Goal: Find specific page/section: Find specific page/section

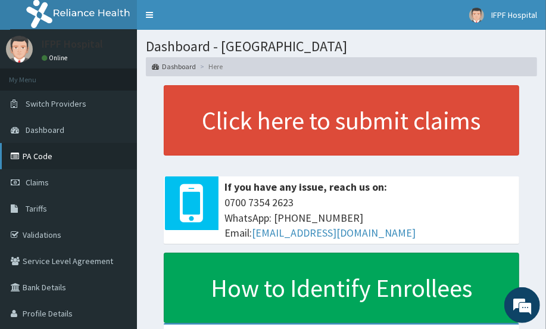
click at [31, 155] on link "PA Code" at bounding box center [68, 156] width 137 height 26
click at [39, 181] on span "Claims" at bounding box center [37, 182] width 23 height 11
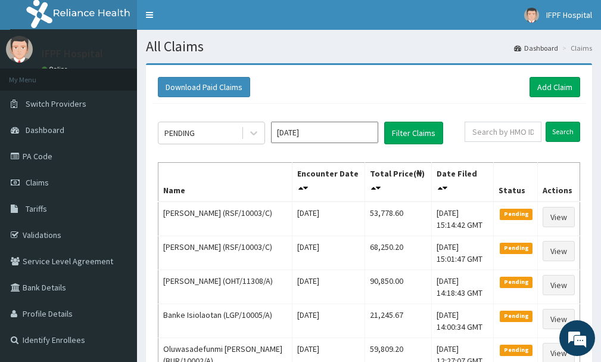
drag, startPoint x: 553, startPoint y: 7, endPoint x: 359, endPoint y: 99, distance: 215.6
click at [359, 99] on div "Download Paid Claims Add Claim" at bounding box center [369, 87] width 434 height 33
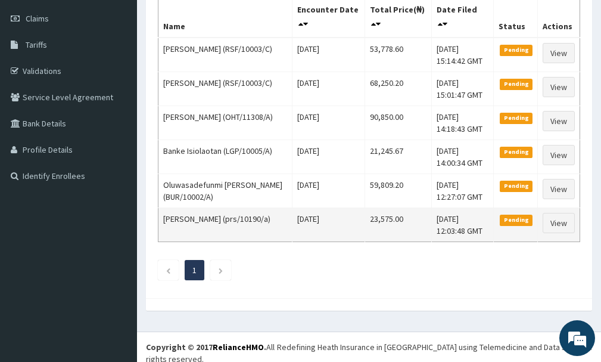
scroll to position [45, 0]
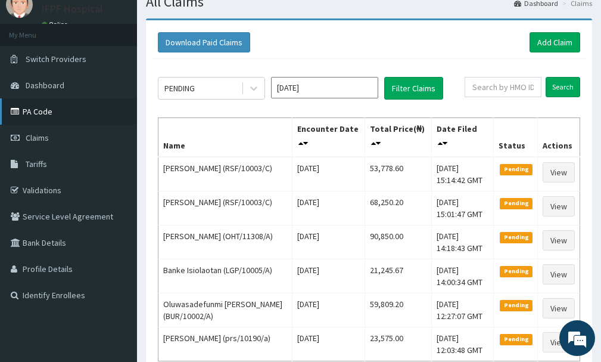
click at [49, 114] on link "PA Code" at bounding box center [68, 111] width 137 height 26
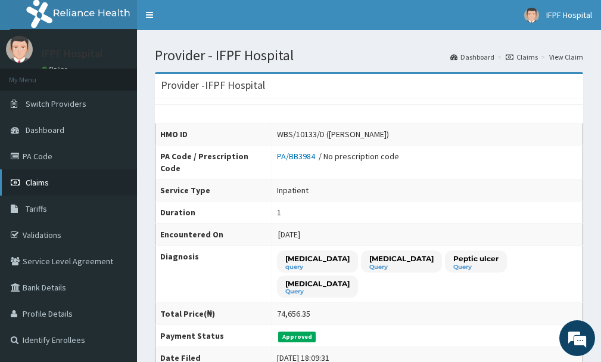
click at [35, 180] on span "Claims" at bounding box center [37, 182] width 23 height 11
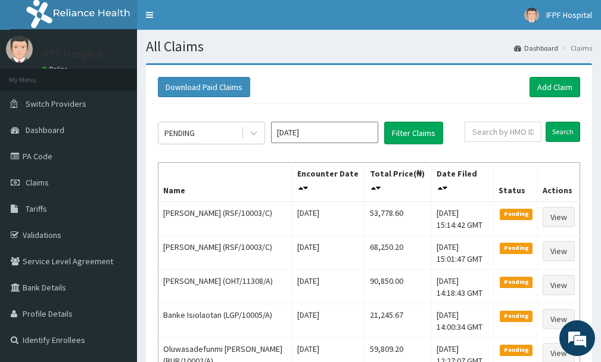
drag, startPoint x: 95, startPoint y: 6, endPoint x: 301, endPoint y: 91, distance: 222.8
click at [301, 91] on div "Download Paid Claims Add Claim" at bounding box center [369, 87] width 422 height 20
